Goal: Task Accomplishment & Management: Manage account settings

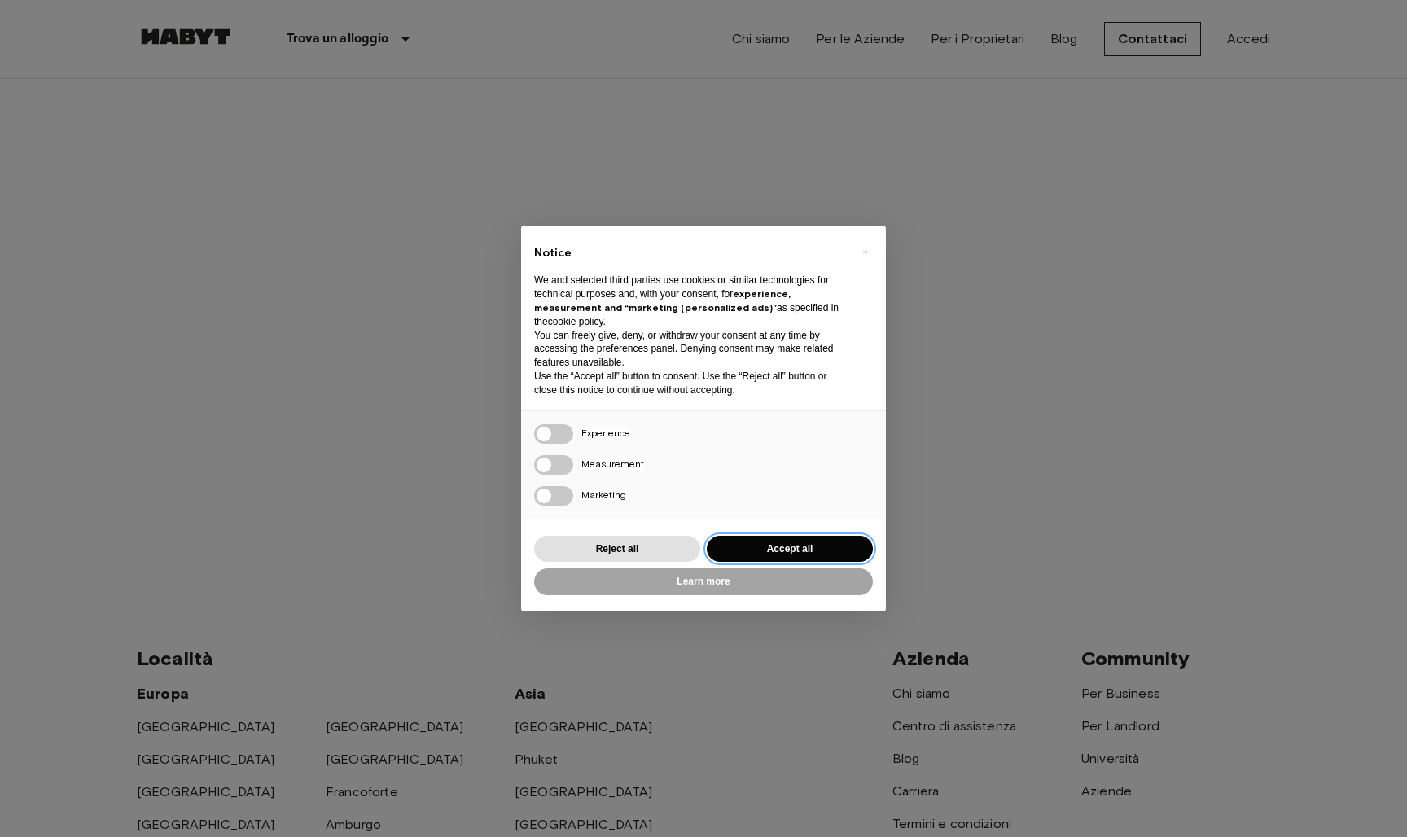
click at [788, 537] on button "Accept all" at bounding box center [790, 549] width 166 height 27
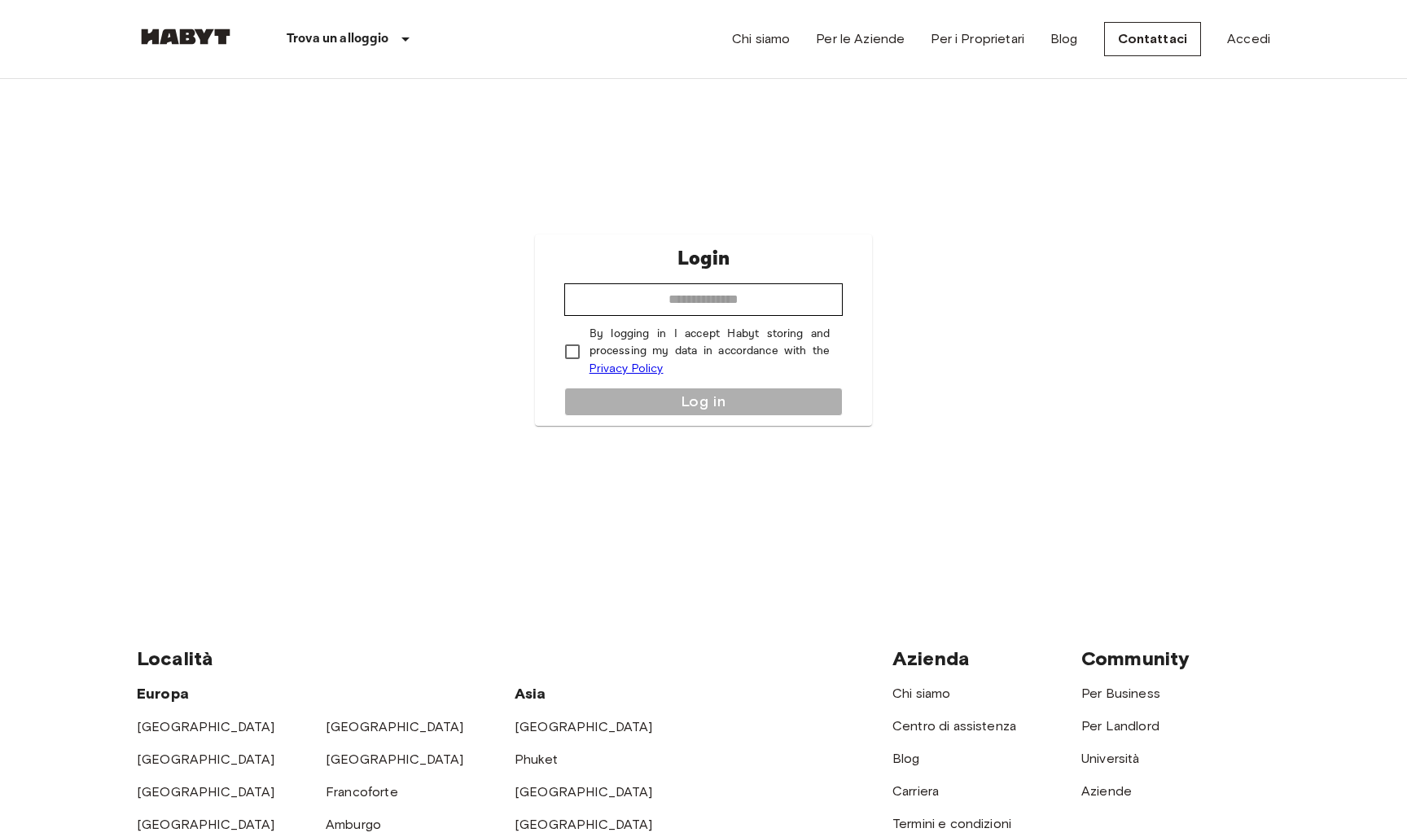
click at [696, 282] on div "Login ​ By logging in I accept Habyt storing and processing my data in accordan…" at bounding box center [704, 329] width 338 height 191
click at [1013, 70] on div "Chi siamo Per le Aziende Per i Proprietari Blog Contattaci Accedi" at bounding box center [1001, 39] width 538 height 78
click at [607, 298] on input "email" at bounding box center [703, 299] width 279 height 33
click at [615, 287] on input "email" at bounding box center [703, 299] width 279 height 33
type input "**********"
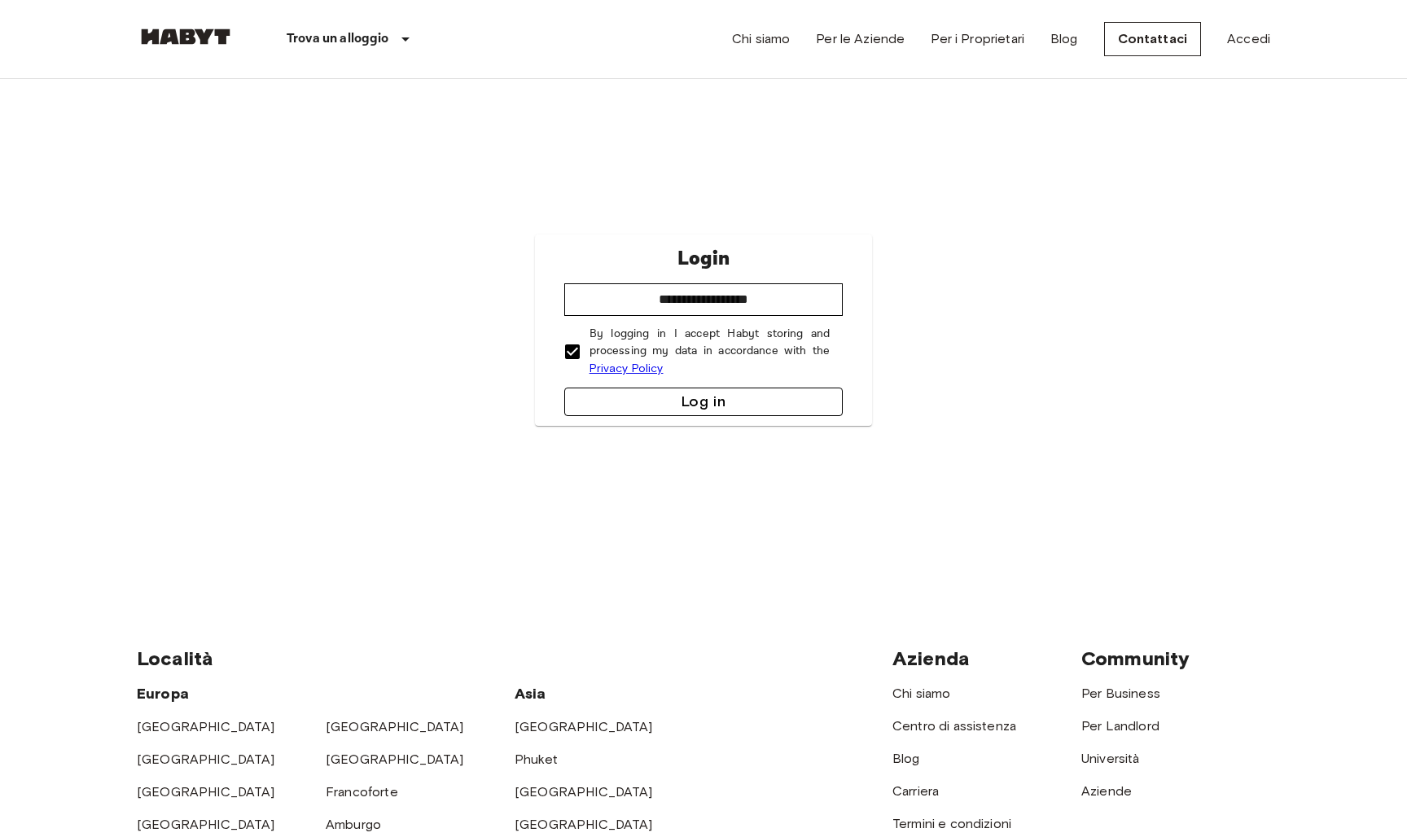
click at [621, 392] on button "Log in" at bounding box center [703, 402] width 279 height 28
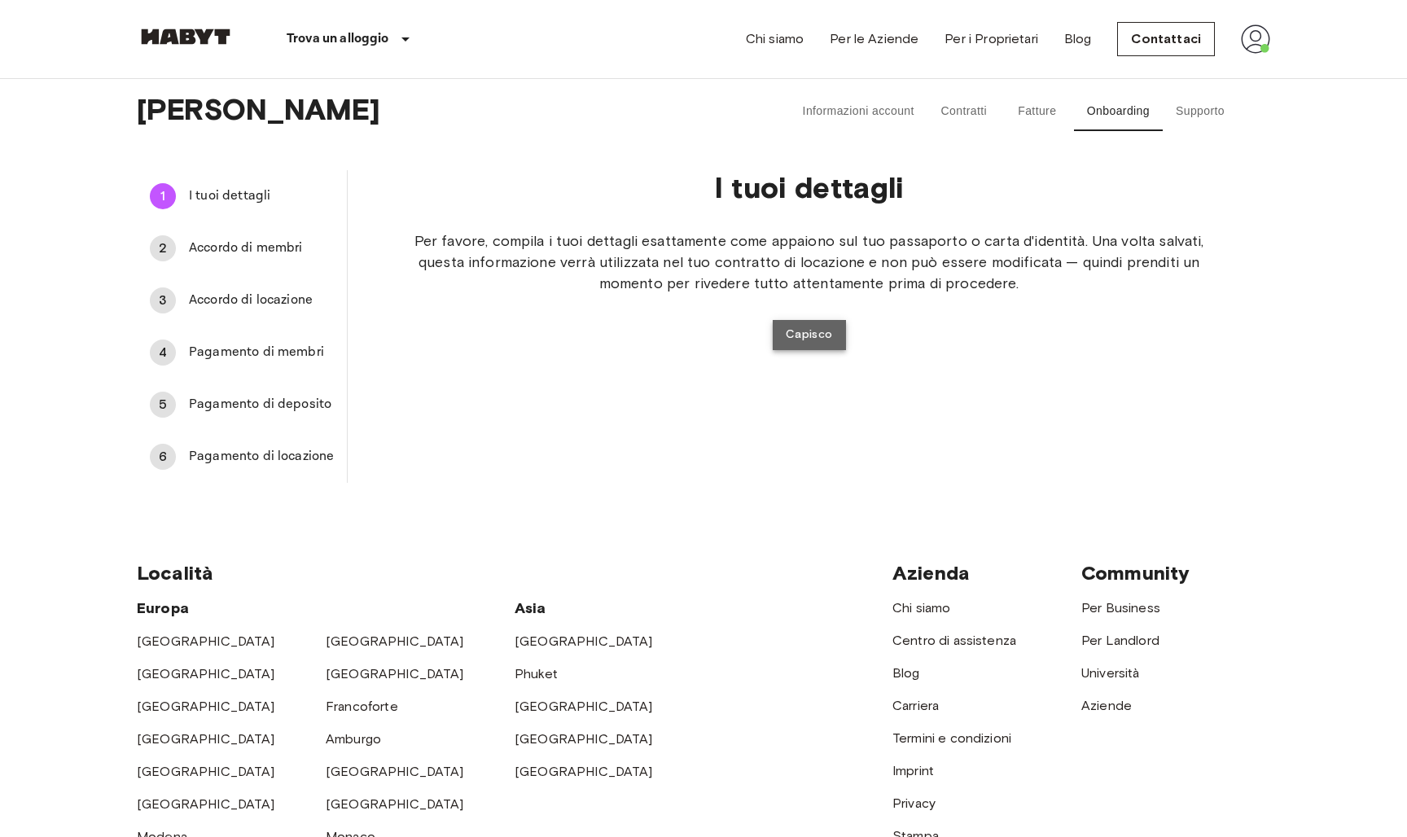
click at [821, 337] on button "Capisco" at bounding box center [809, 335] width 73 height 30
